Goal: Navigation & Orientation: Find specific page/section

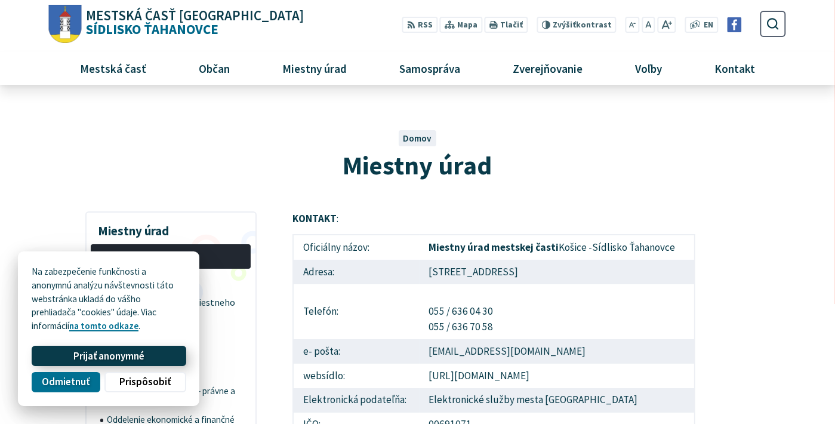
drag, startPoint x: 150, startPoint y: 359, endPoint x: 155, endPoint y: 344, distance: 15.7
click at [150, 359] on button "Prijať anonymné" at bounding box center [109, 356] width 154 height 20
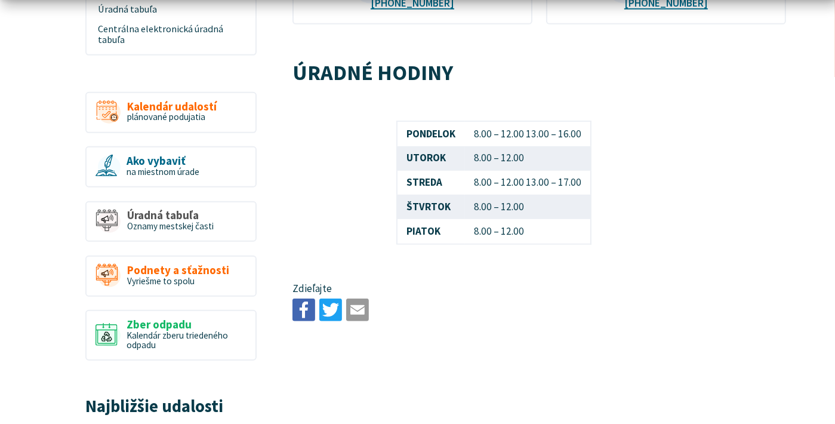
scroll to position [716, 0]
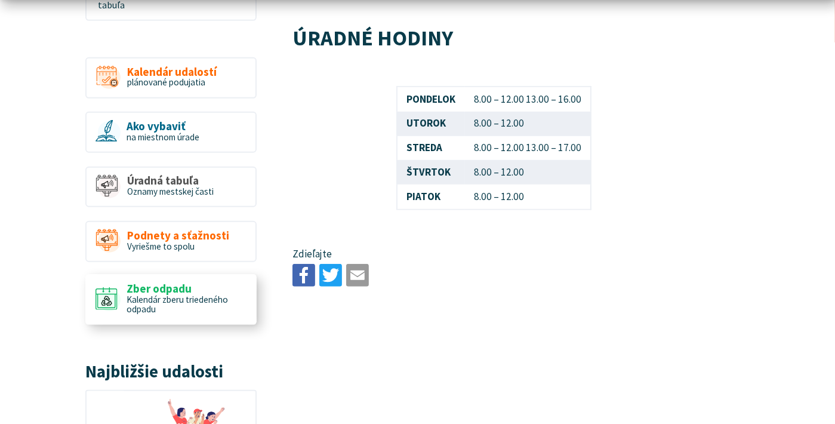
click at [138, 294] on span "Kalendár zberu triedeného odpadu" at bounding box center [177, 304] width 101 height 21
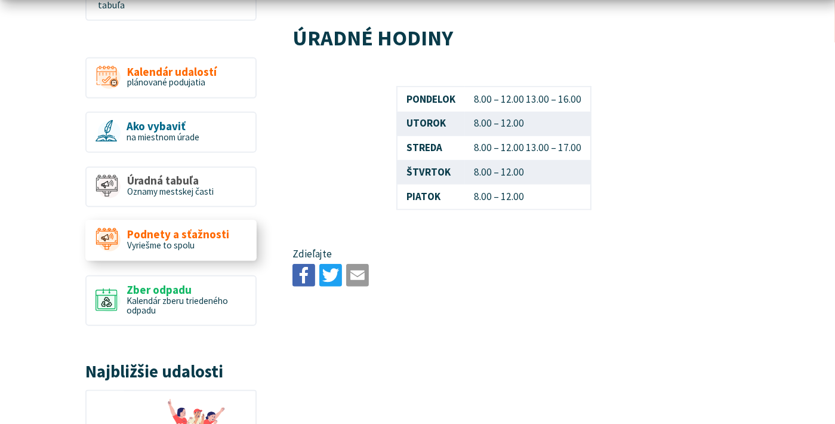
click at [195, 228] on span "Podnety a sťažnosti" at bounding box center [178, 234] width 102 height 13
